Goal: Task Accomplishment & Management: Manage account settings

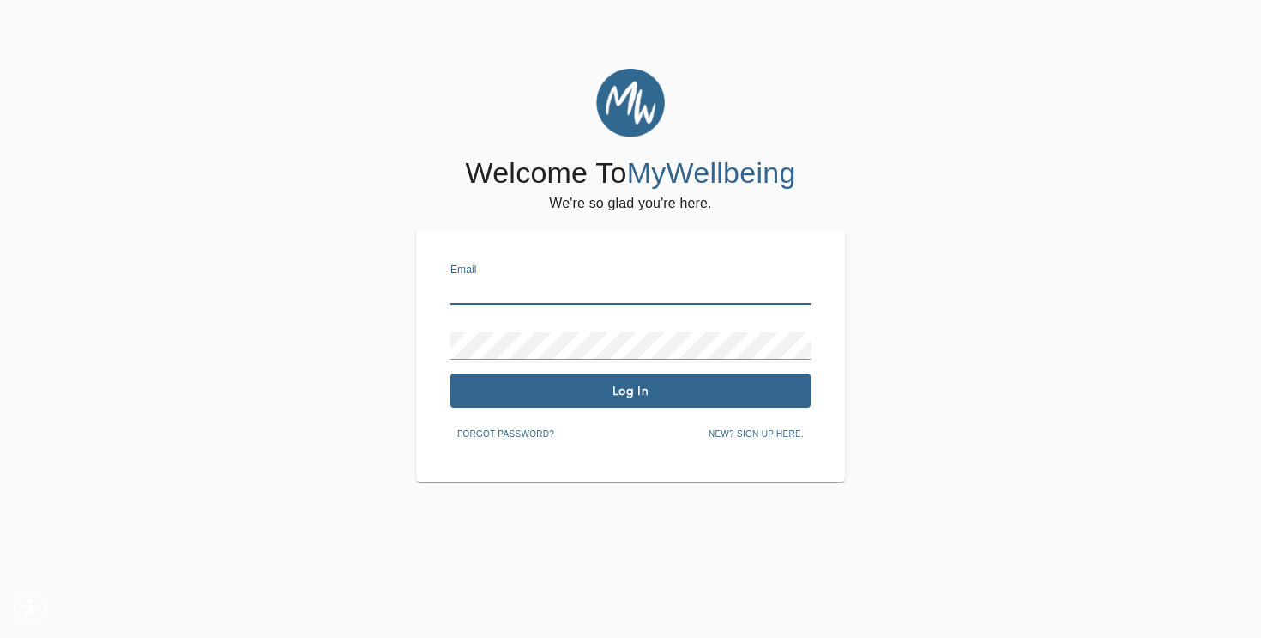
click at [609, 277] on input "text" at bounding box center [631, 290] width 360 height 27
type input "[EMAIL_ADDRESS][DOMAIN_NAME]"
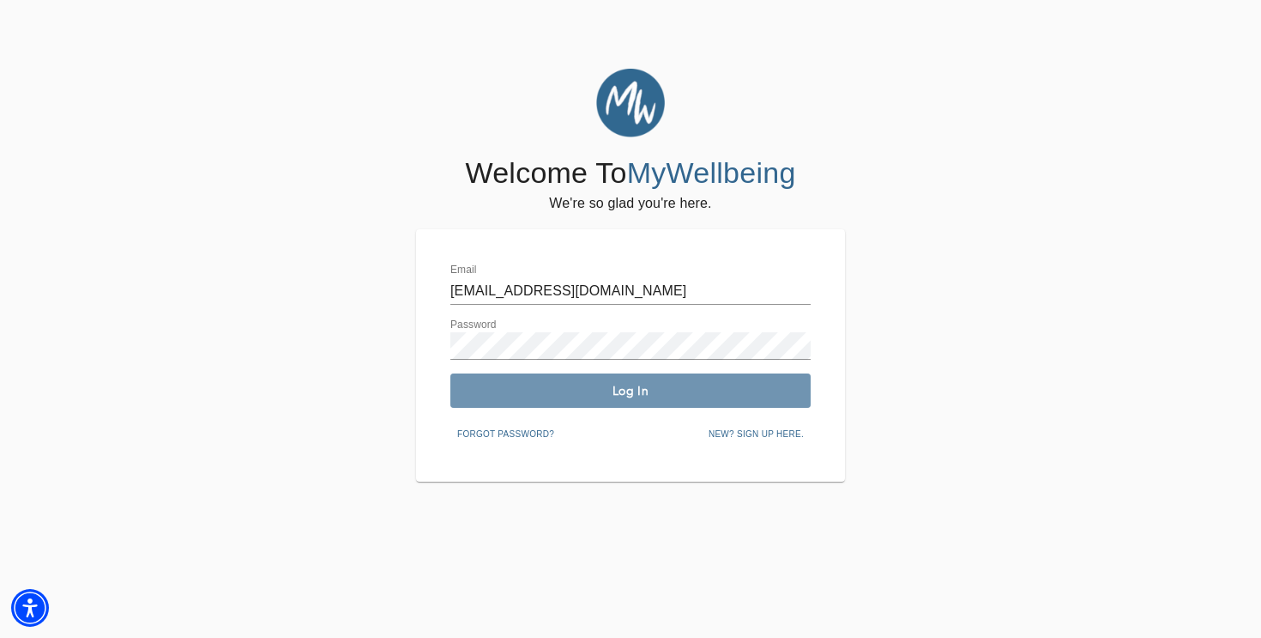
click at [624, 380] on button "Log In" at bounding box center [631, 390] width 360 height 34
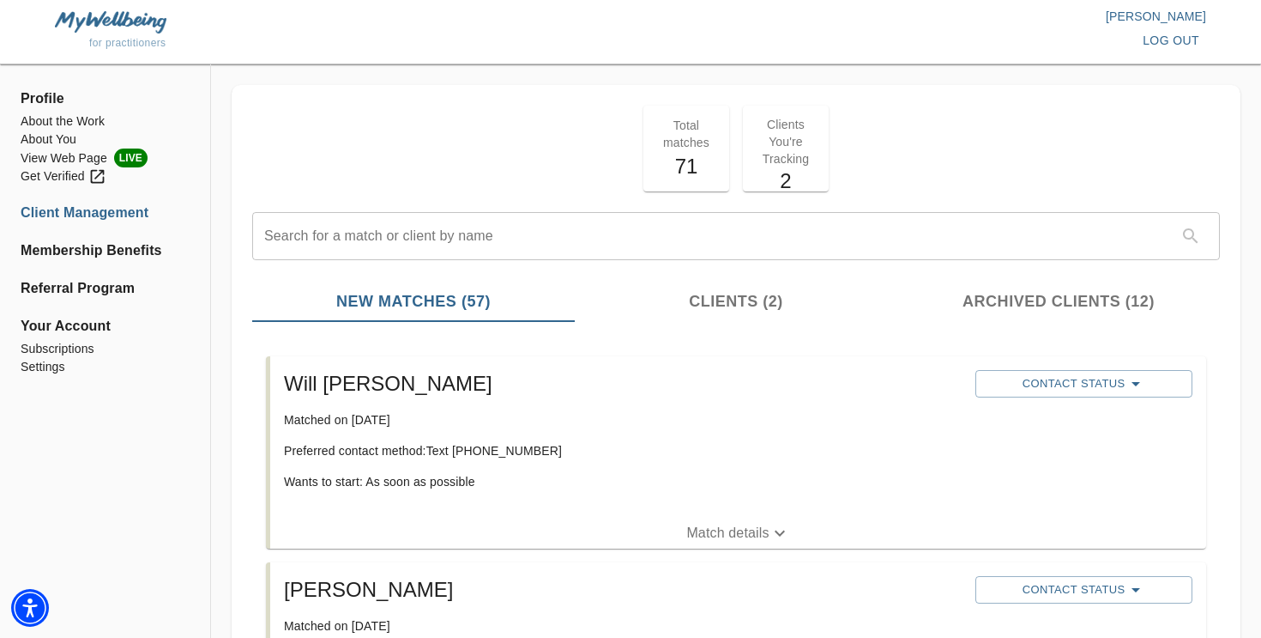
scroll to position [91, 0]
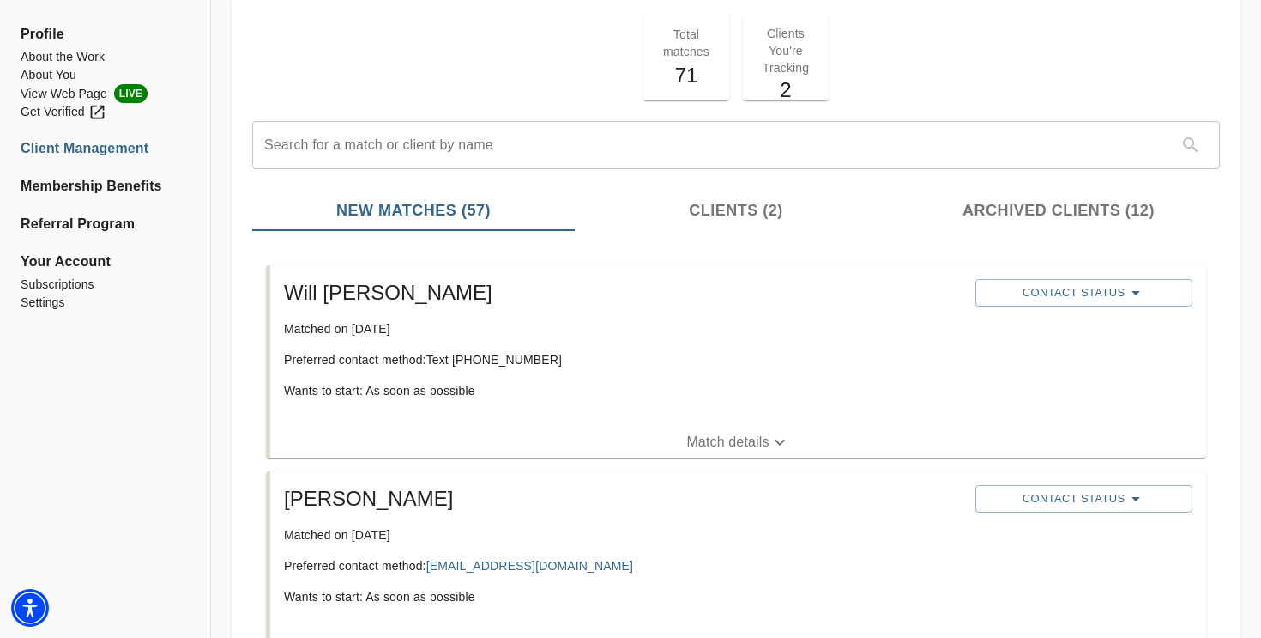
click at [757, 439] on p "Match details" at bounding box center [727, 442] width 82 height 21
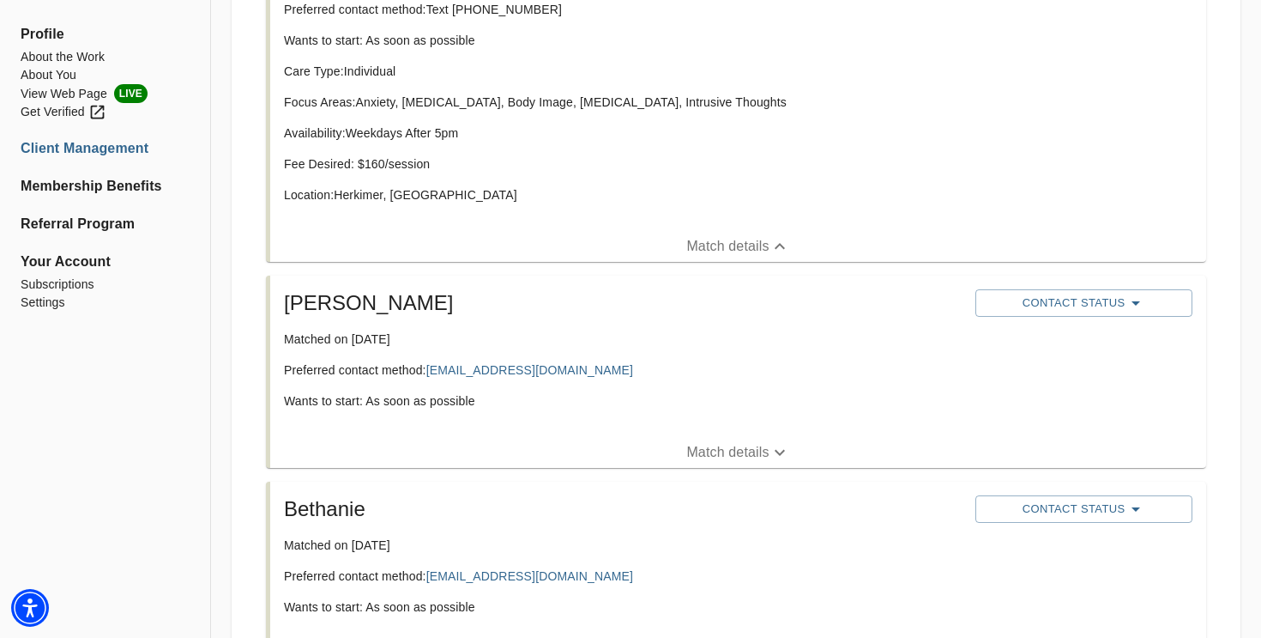
scroll to position [469, 0]
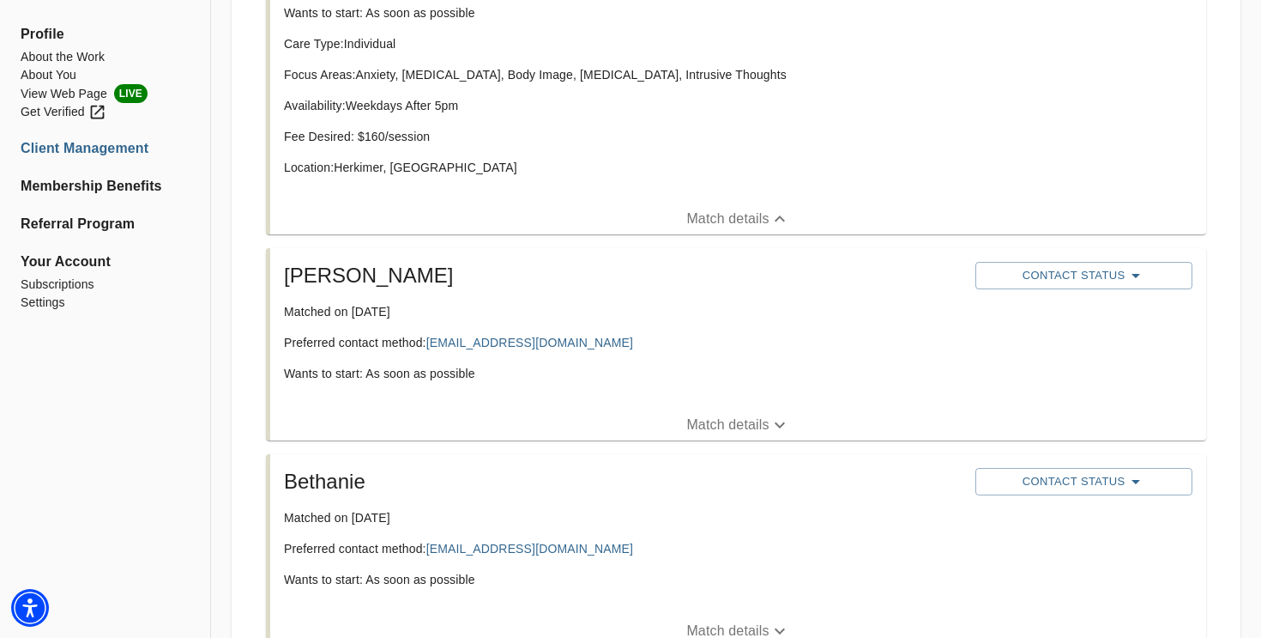
click at [712, 416] on p "Match details" at bounding box center [727, 424] width 82 height 21
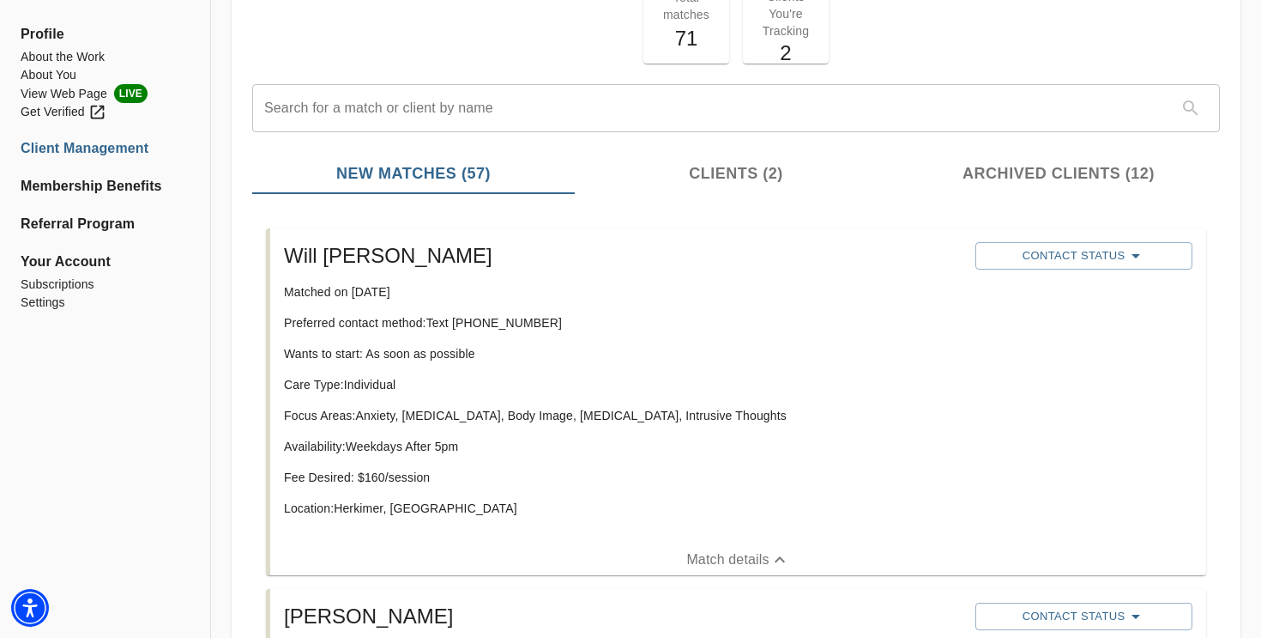
scroll to position [133, 0]
